Goal: Register for event/course

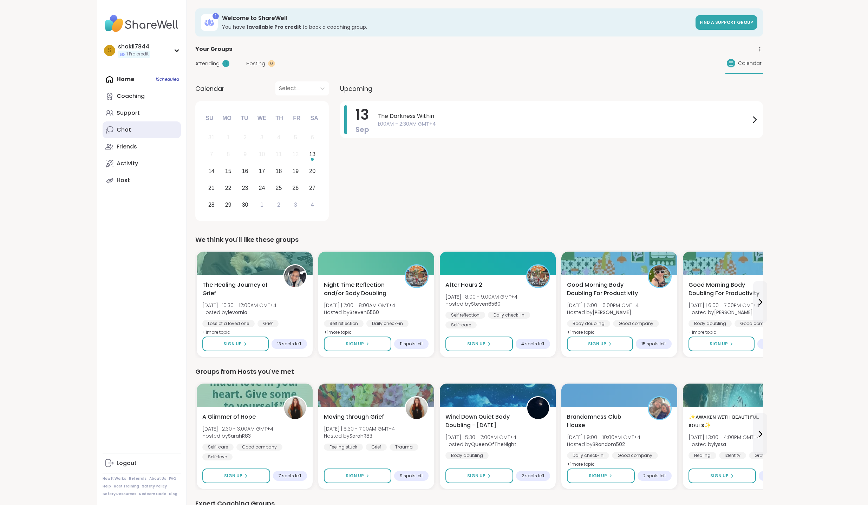
click at [147, 127] on link "Chat" at bounding box center [142, 130] width 78 height 17
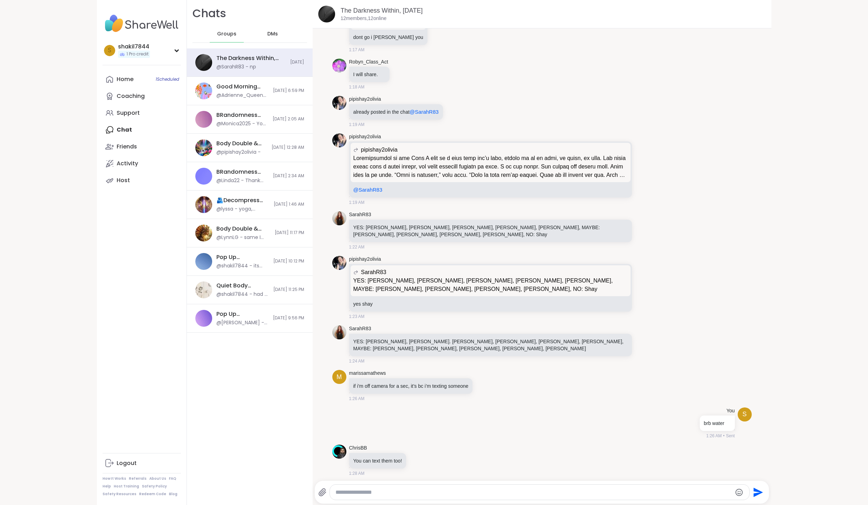
scroll to position [1112, 0]
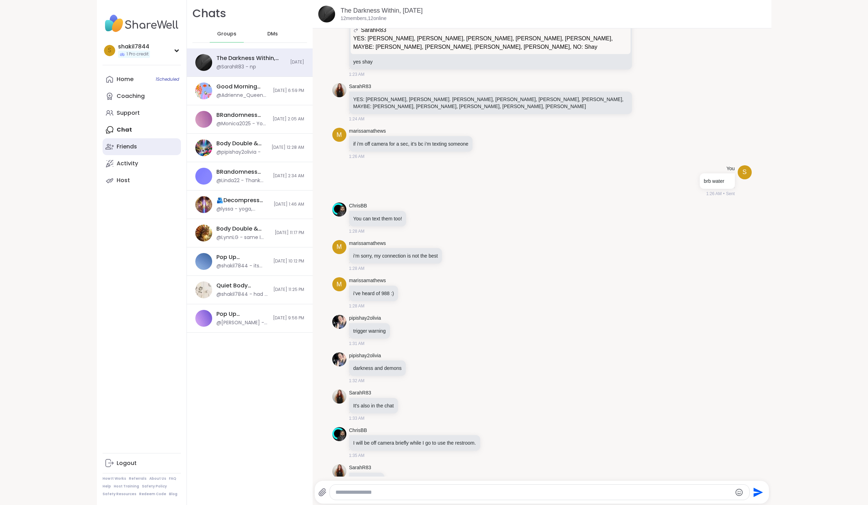
click at [146, 141] on link "Friends" at bounding box center [142, 146] width 78 height 17
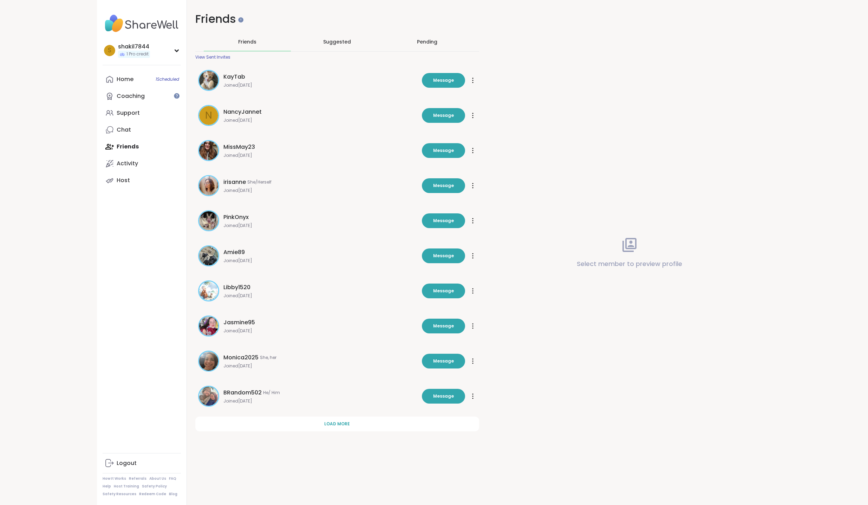
click at [231, 148] on span "MissMay23" at bounding box center [239, 147] width 32 height 8
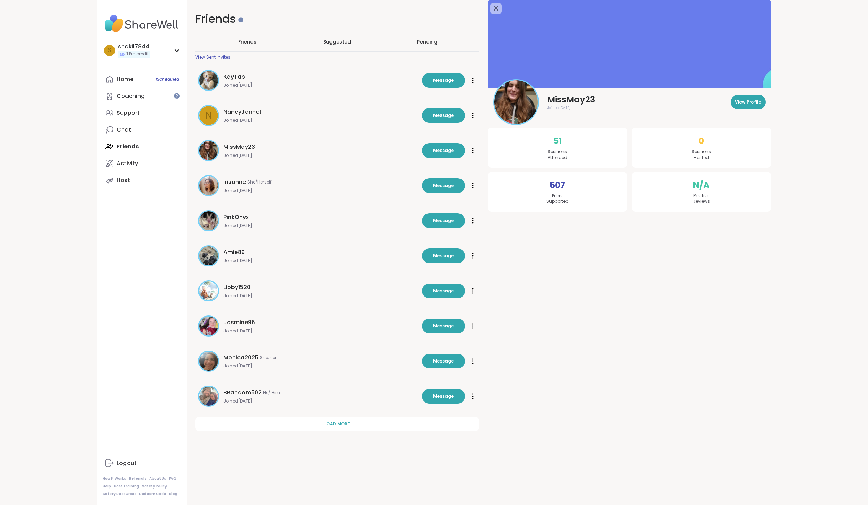
click at [212, 366] on img at bounding box center [208, 361] width 19 height 19
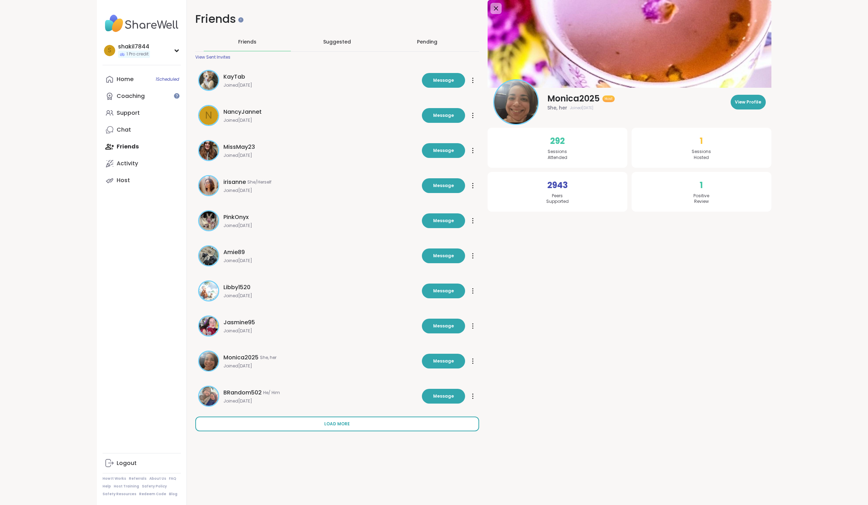
click at [312, 426] on button "Load more" at bounding box center [337, 424] width 284 height 15
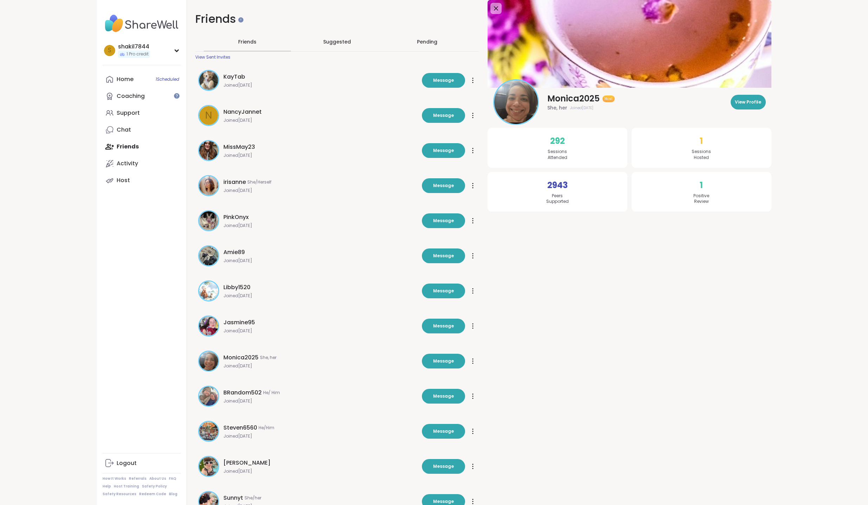
click at [254, 395] on span "BRandom502" at bounding box center [242, 393] width 38 height 8
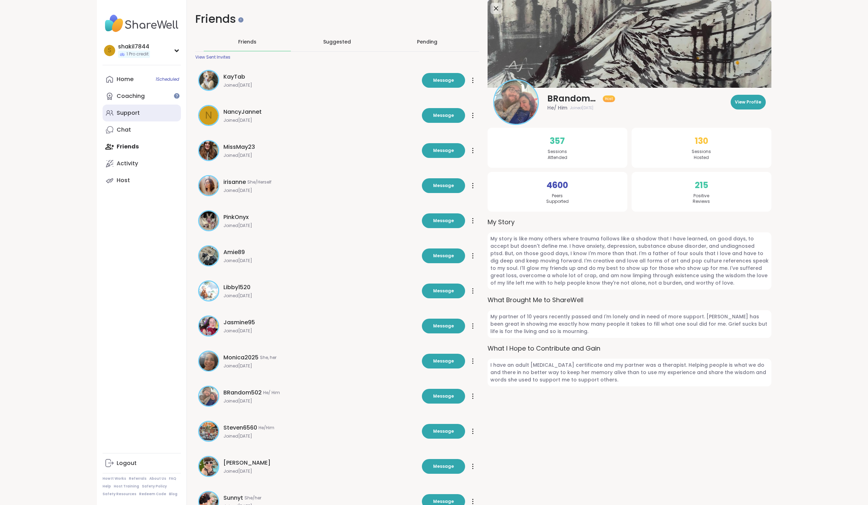
click at [138, 114] on div "Support" at bounding box center [128, 113] width 23 height 8
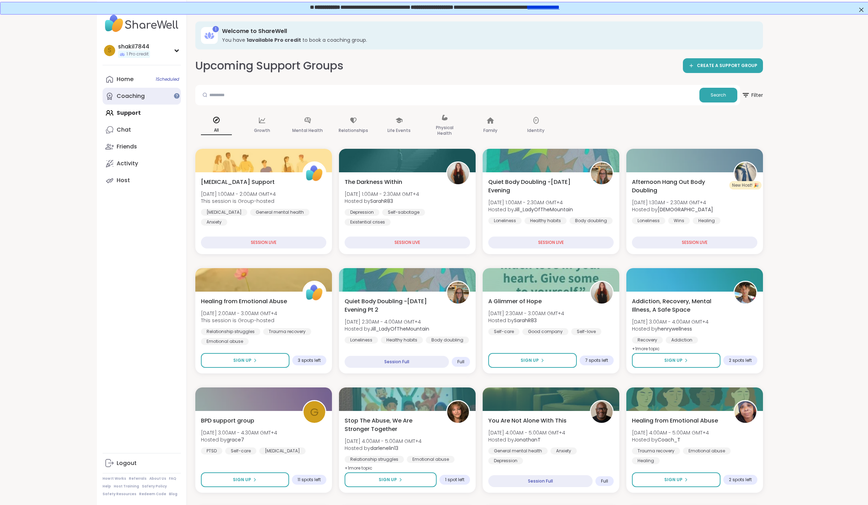
click at [139, 95] on div "Coaching" at bounding box center [131, 96] width 28 height 8
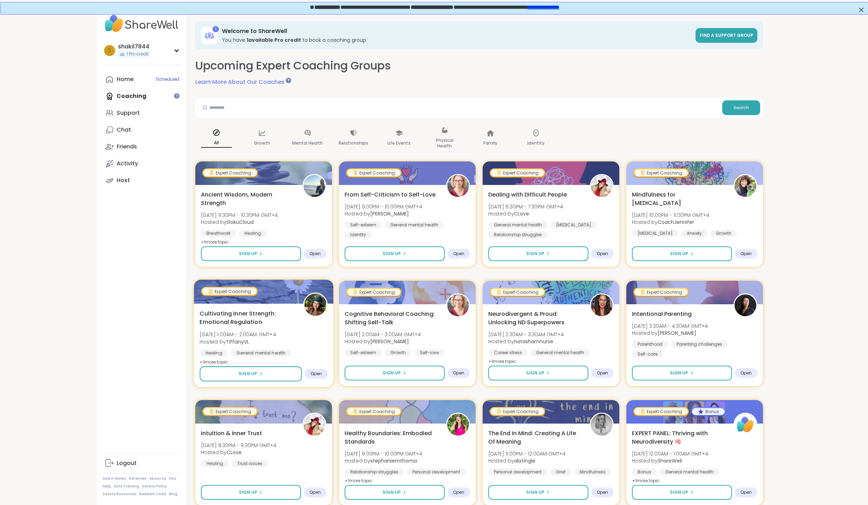
click at [207, 318] on span "Cultivating Inner Strength: Emotional Regulation" at bounding box center [248, 317] width 96 height 17
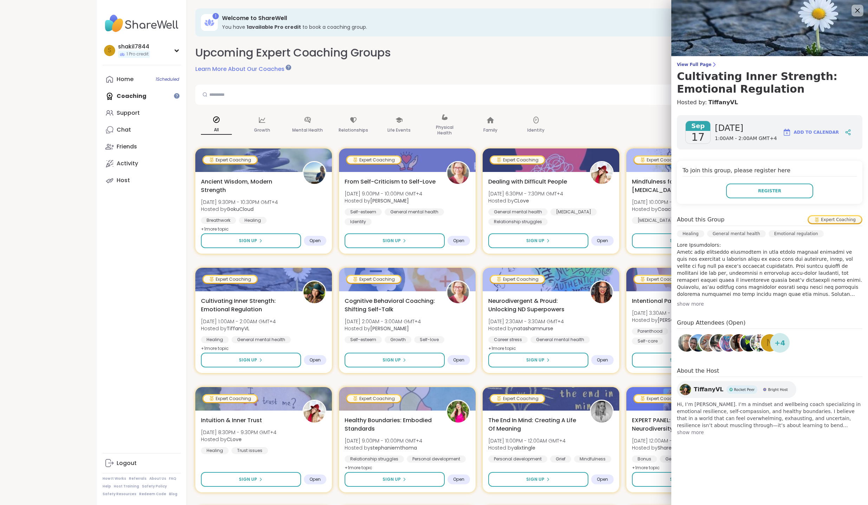
click at [861, 10] on icon at bounding box center [857, 10] width 9 height 9
